Goal: Transaction & Acquisition: Purchase product/service

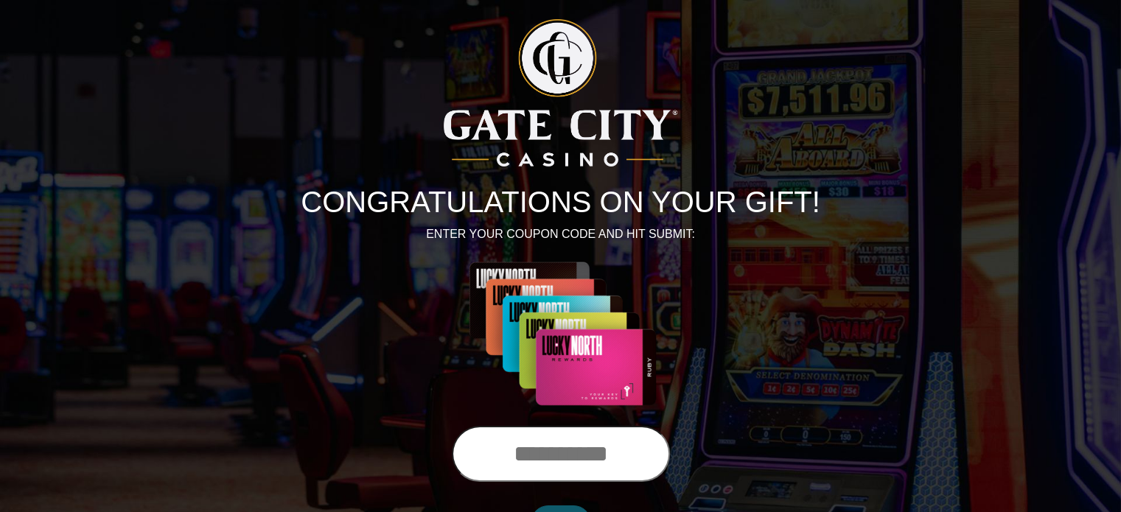
click at [581, 445] on input "text" at bounding box center [561, 454] width 218 height 56
type input "**********"
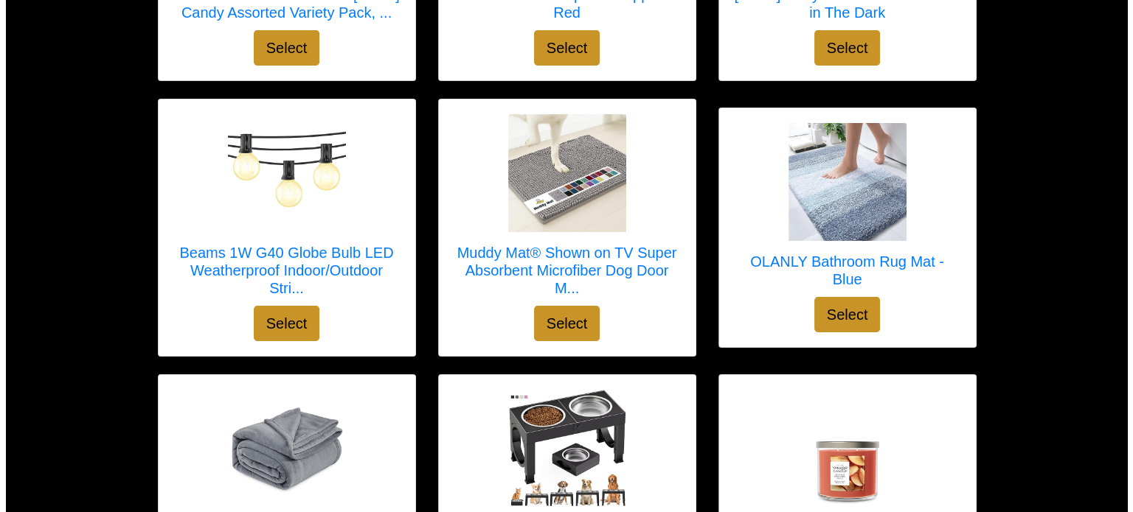
scroll to position [5122, 0]
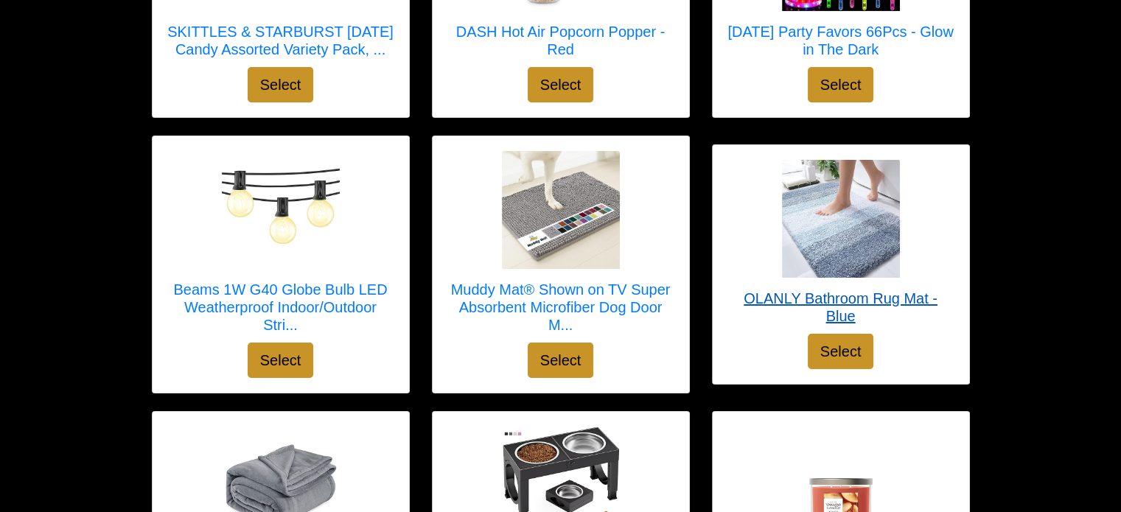
click at [798, 309] on h5 "OLANLY Bathroom Rug Mat - Blue" at bounding box center [841, 307] width 227 height 35
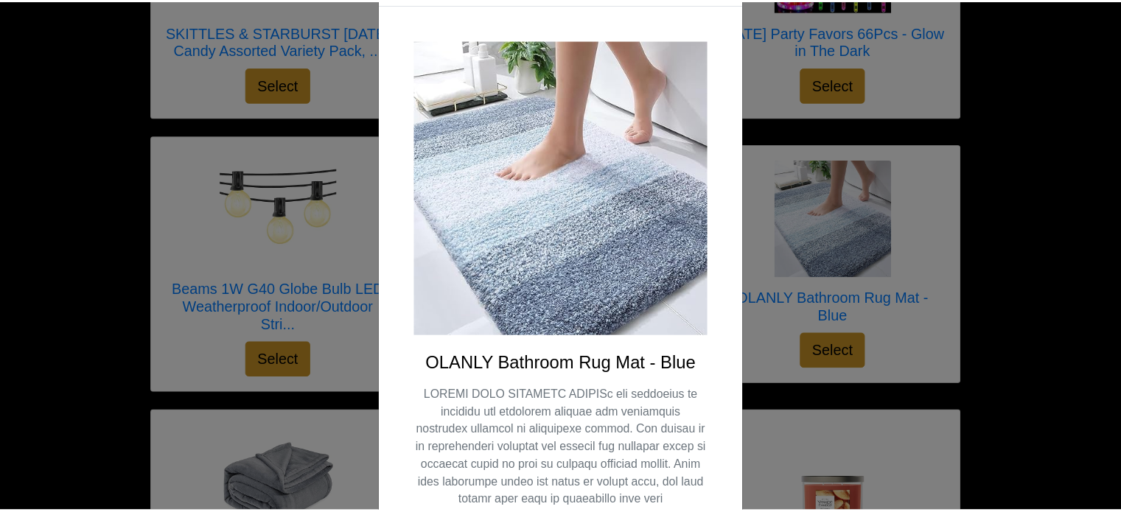
scroll to position [0, 0]
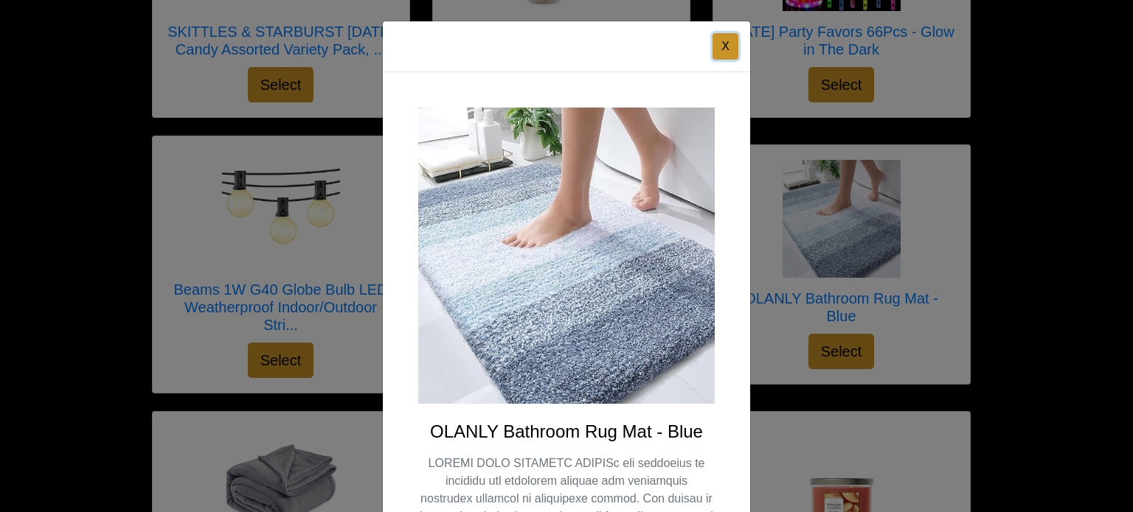
click at [720, 40] on button "X" at bounding box center [725, 46] width 26 height 27
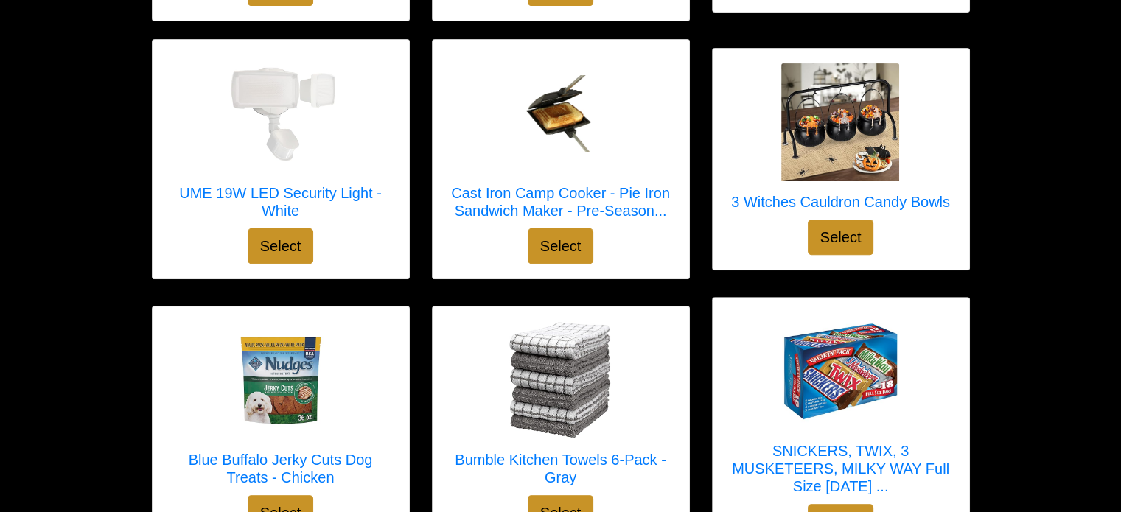
scroll to position [474, 0]
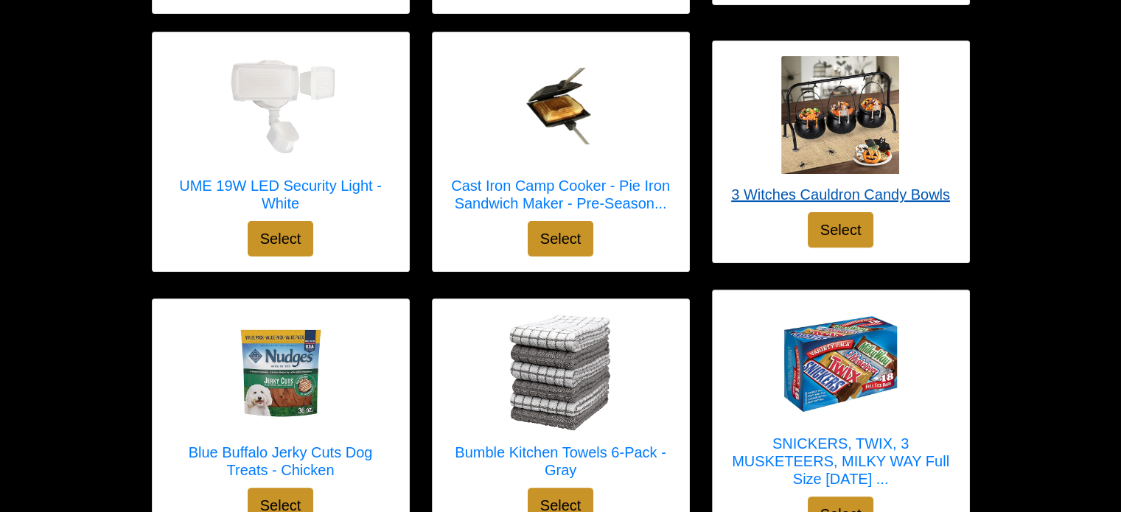
click at [764, 195] on h5 "3 Witches Cauldron Candy Bowls" at bounding box center [840, 195] width 219 height 18
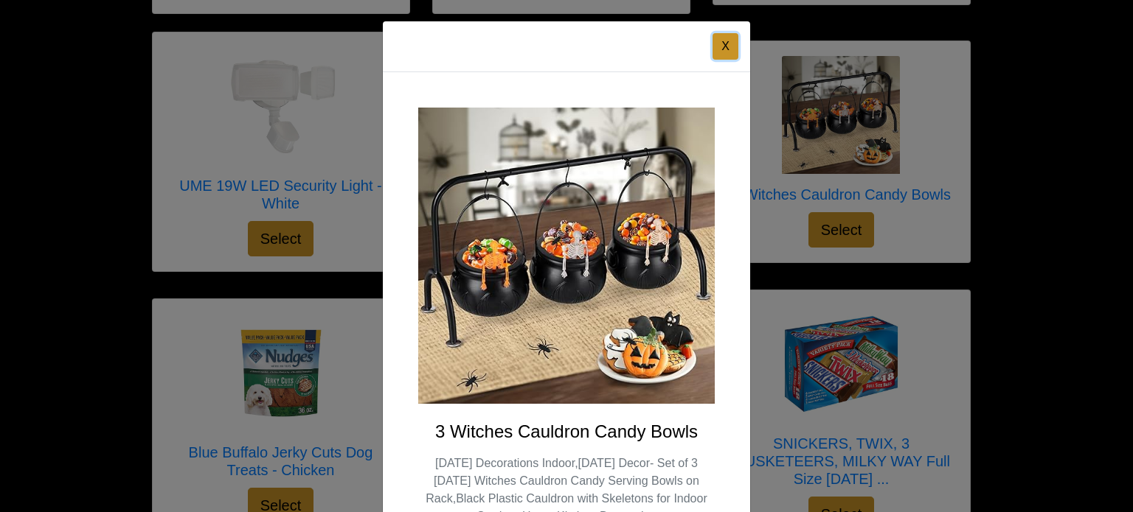
click at [720, 38] on button "X" at bounding box center [725, 46] width 26 height 27
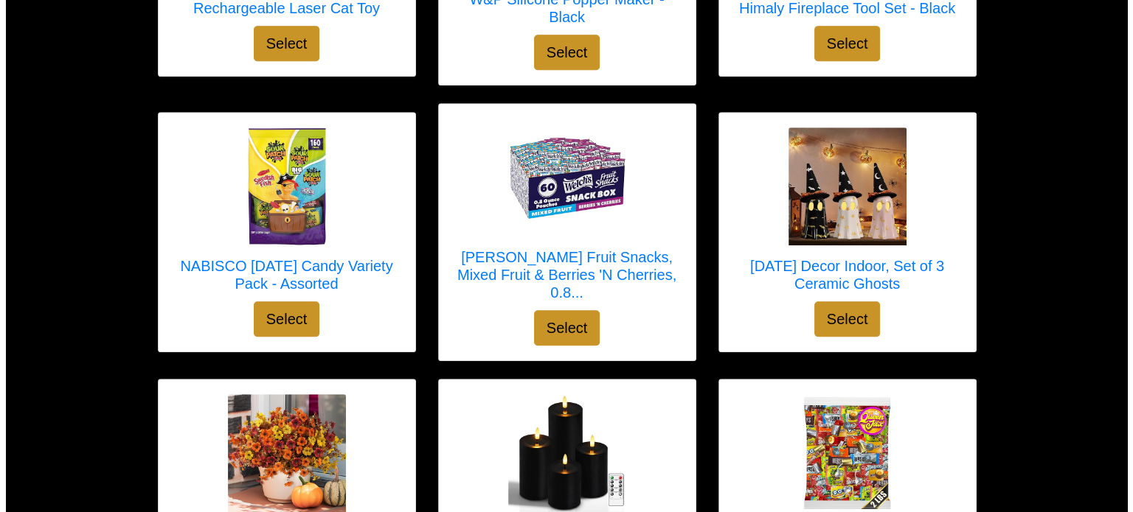
scroll to position [1209, 0]
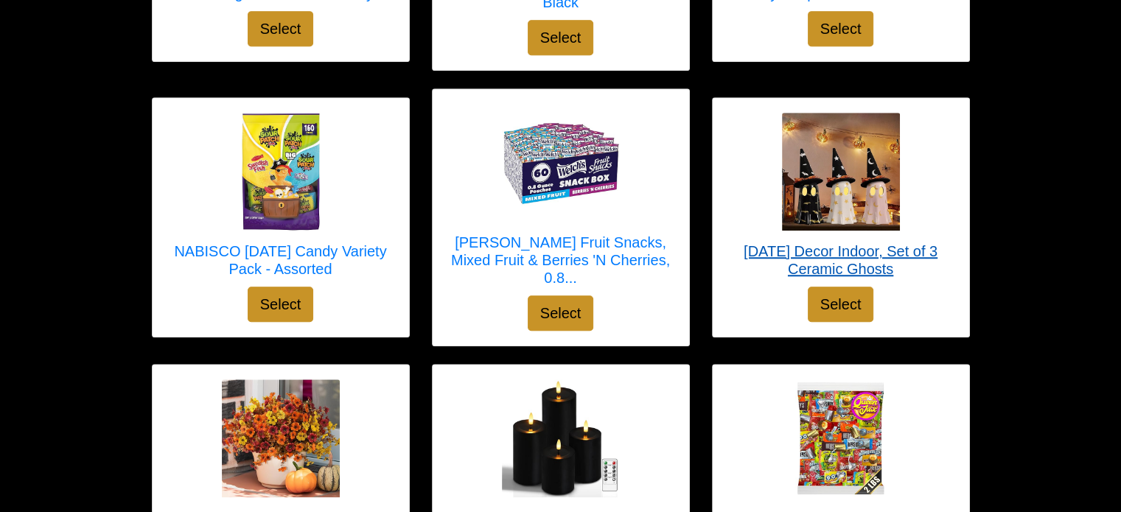
click at [785, 243] on h5 "[DATE] Decor Indoor, Set of 3 Ceramic Ghosts" at bounding box center [841, 260] width 227 height 35
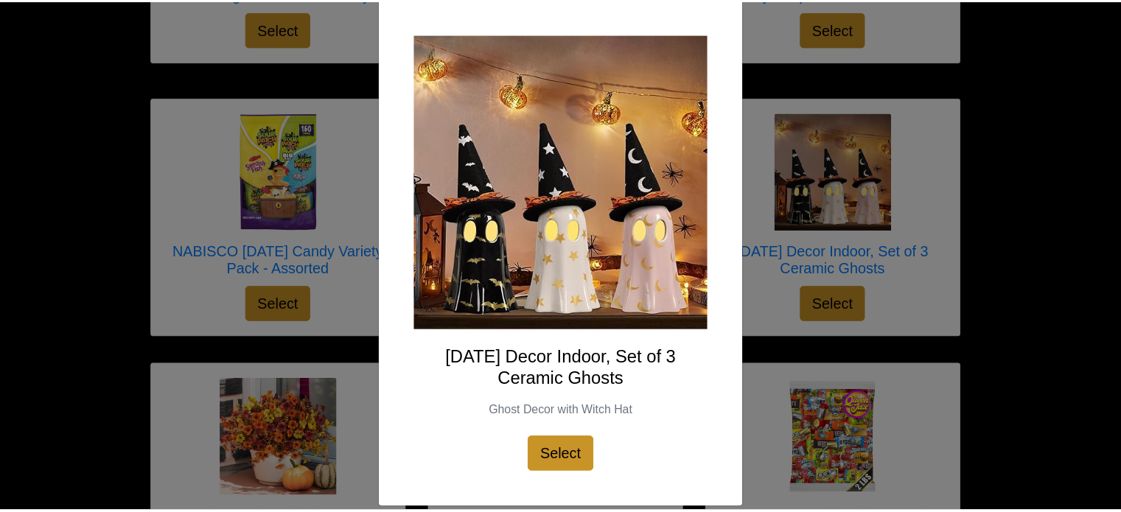
scroll to position [0, 0]
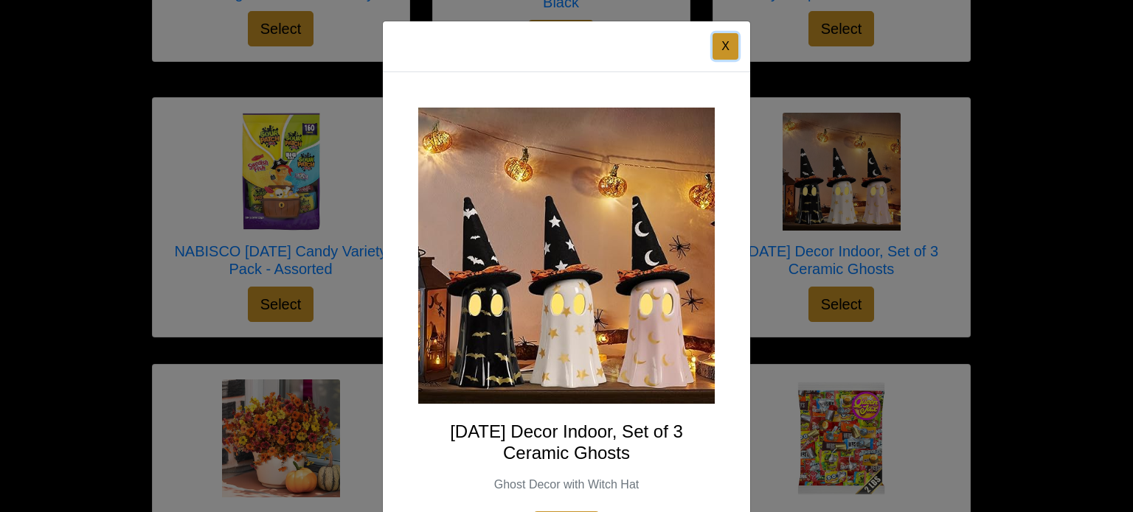
click at [720, 43] on button "X" at bounding box center [725, 46] width 26 height 27
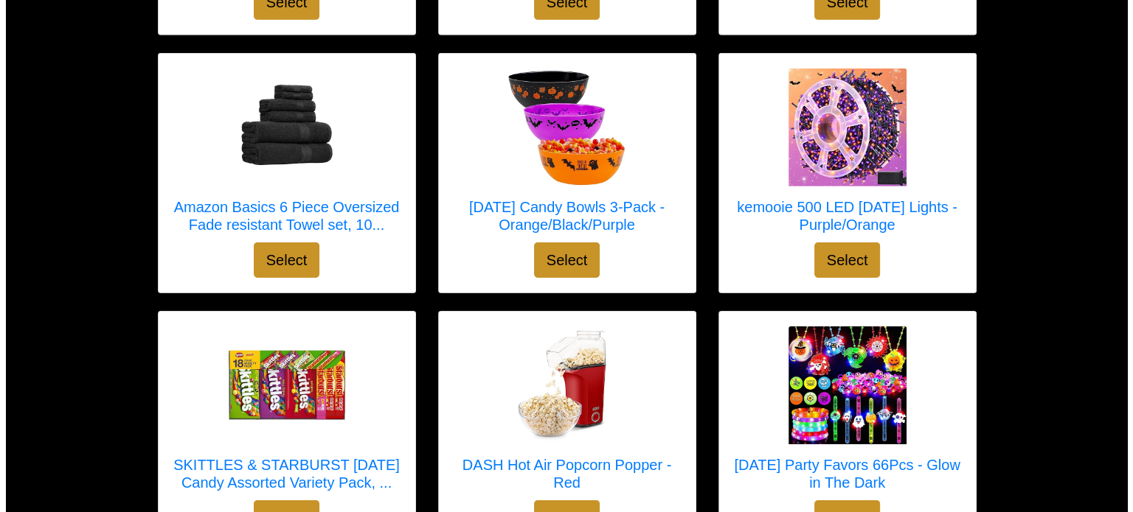
scroll to position [4733, 0]
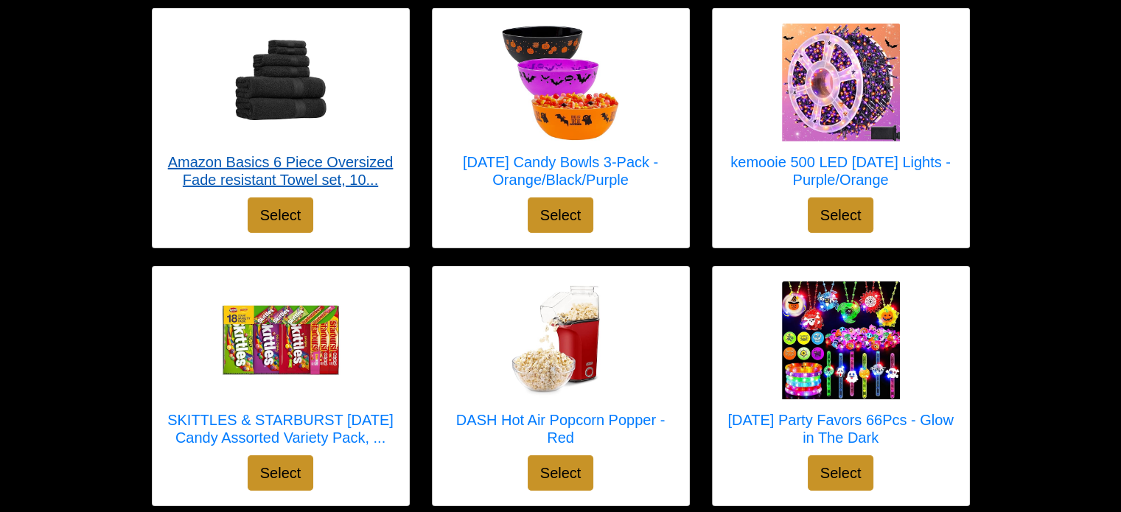
click at [333, 157] on h5 "Amazon Basics 6 Piece Oversized Fade resistant Towel set, 10..." at bounding box center [280, 170] width 227 height 35
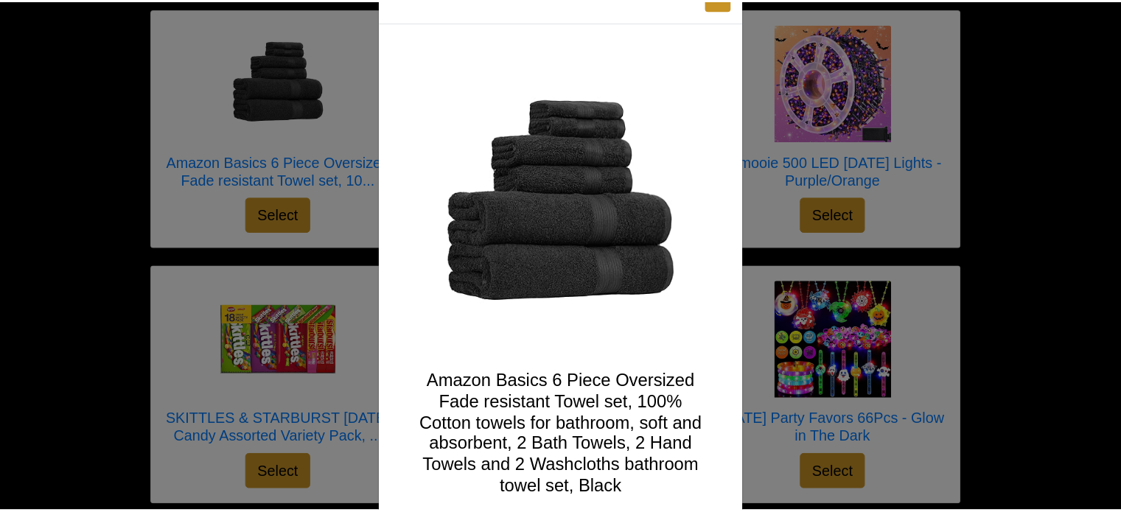
scroll to position [0, 0]
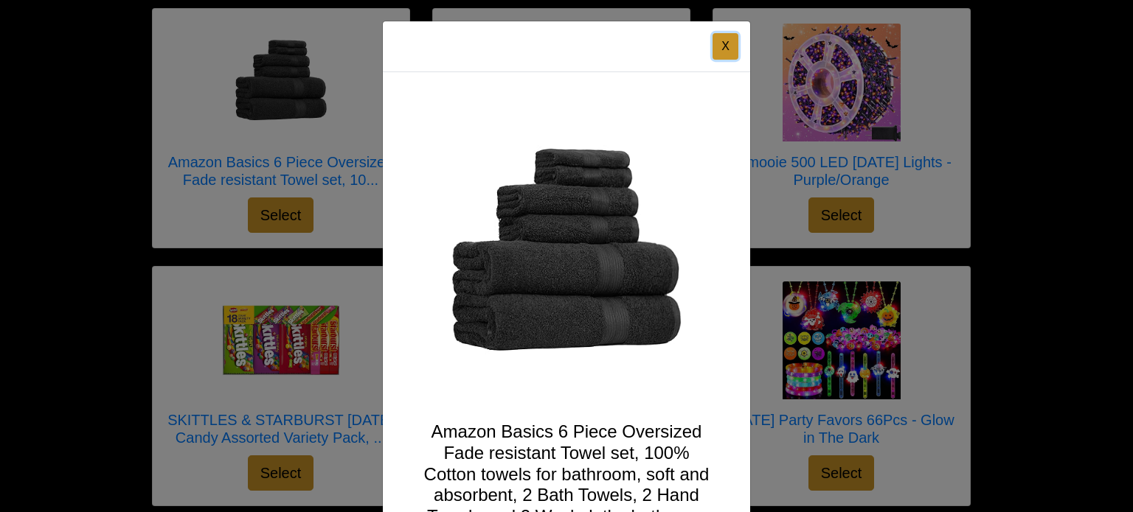
click at [723, 44] on button "X" at bounding box center [725, 46] width 26 height 27
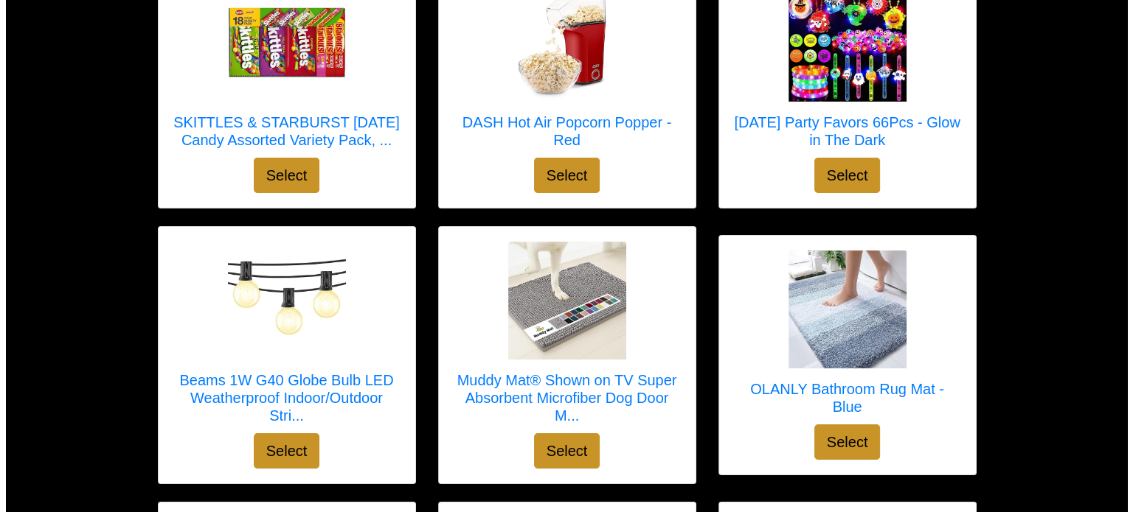
scroll to position [5038, 0]
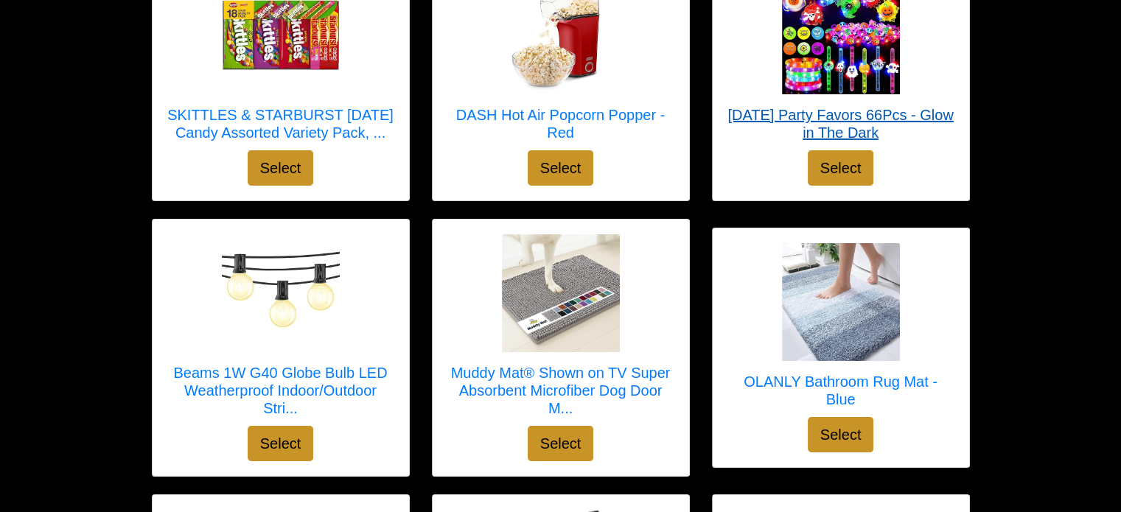
click at [849, 125] on h5 "[DATE] Party Favors 66Pcs - Glow in The Dark" at bounding box center [841, 123] width 227 height 35
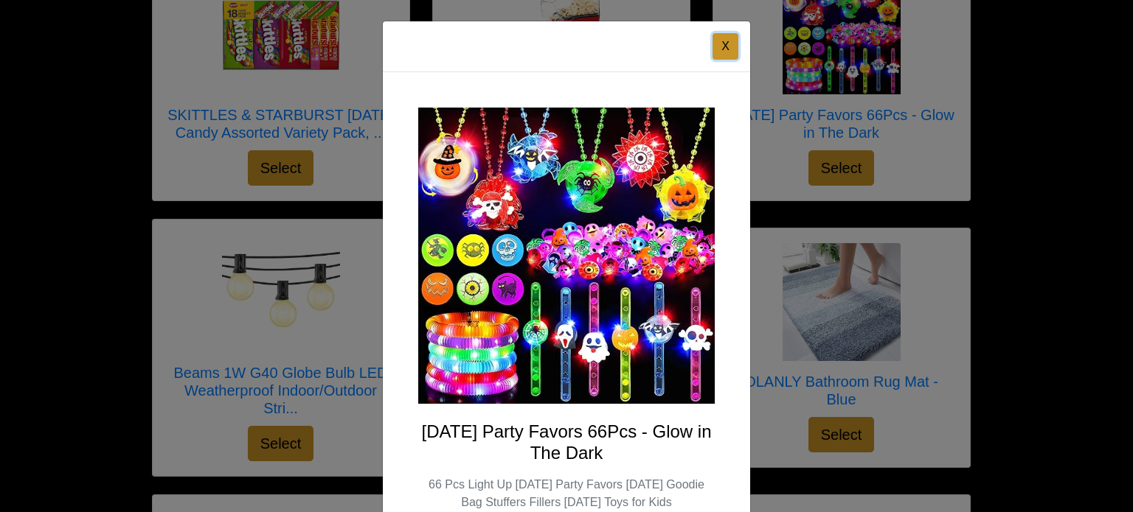
click at [717, 48] on button "X" at bounding box center [725, 46] width 26 height 27
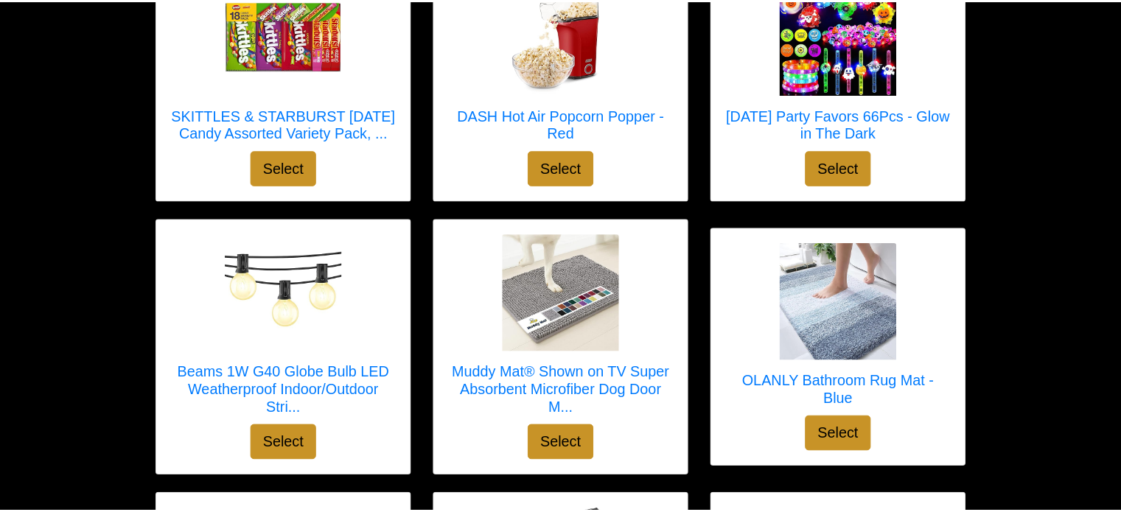
scroll to position [5013, 0]
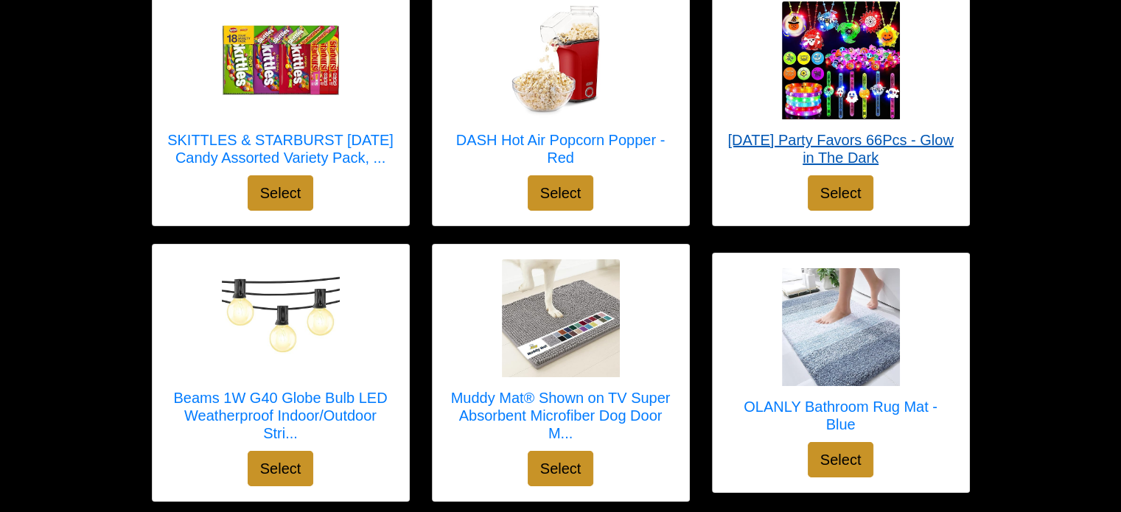
click at [835, 65] on img at bounding box center [841, 60] width 118 height 118
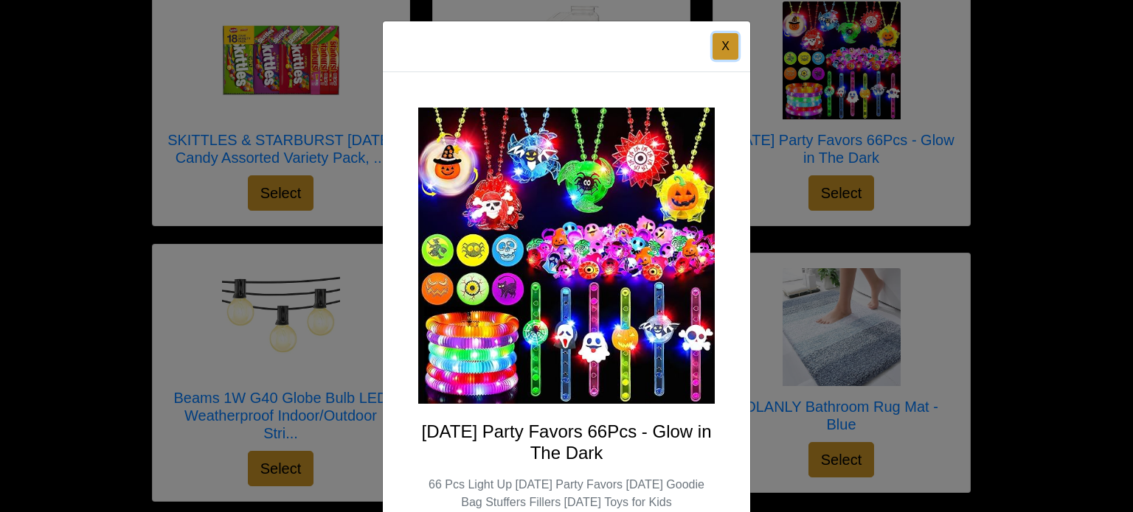
click at [717, 46] on button "X" at bounding box center [725, 46] width 26 height 27
